Goal: Find specific page/section: Find specific page/section

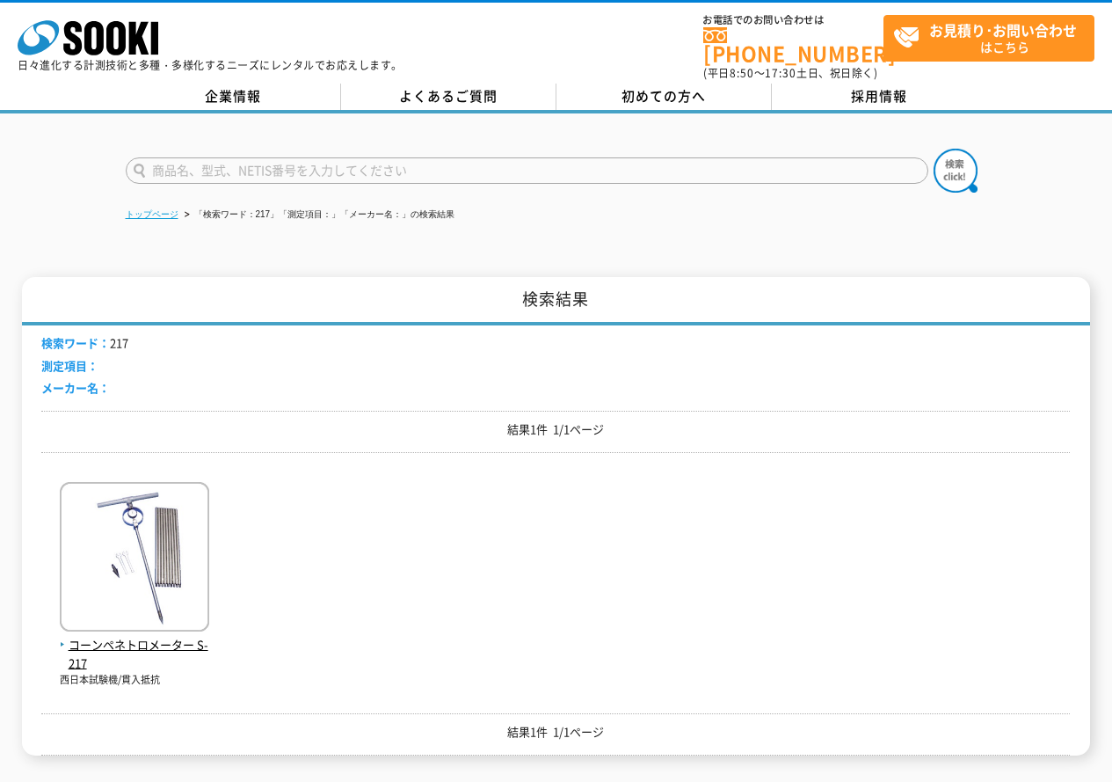
click at [172, 209] on link "トップページ" at bounding box center [152, 214] width 53 height 10
